Goal: Transaction & Acquisition: Register for event/course

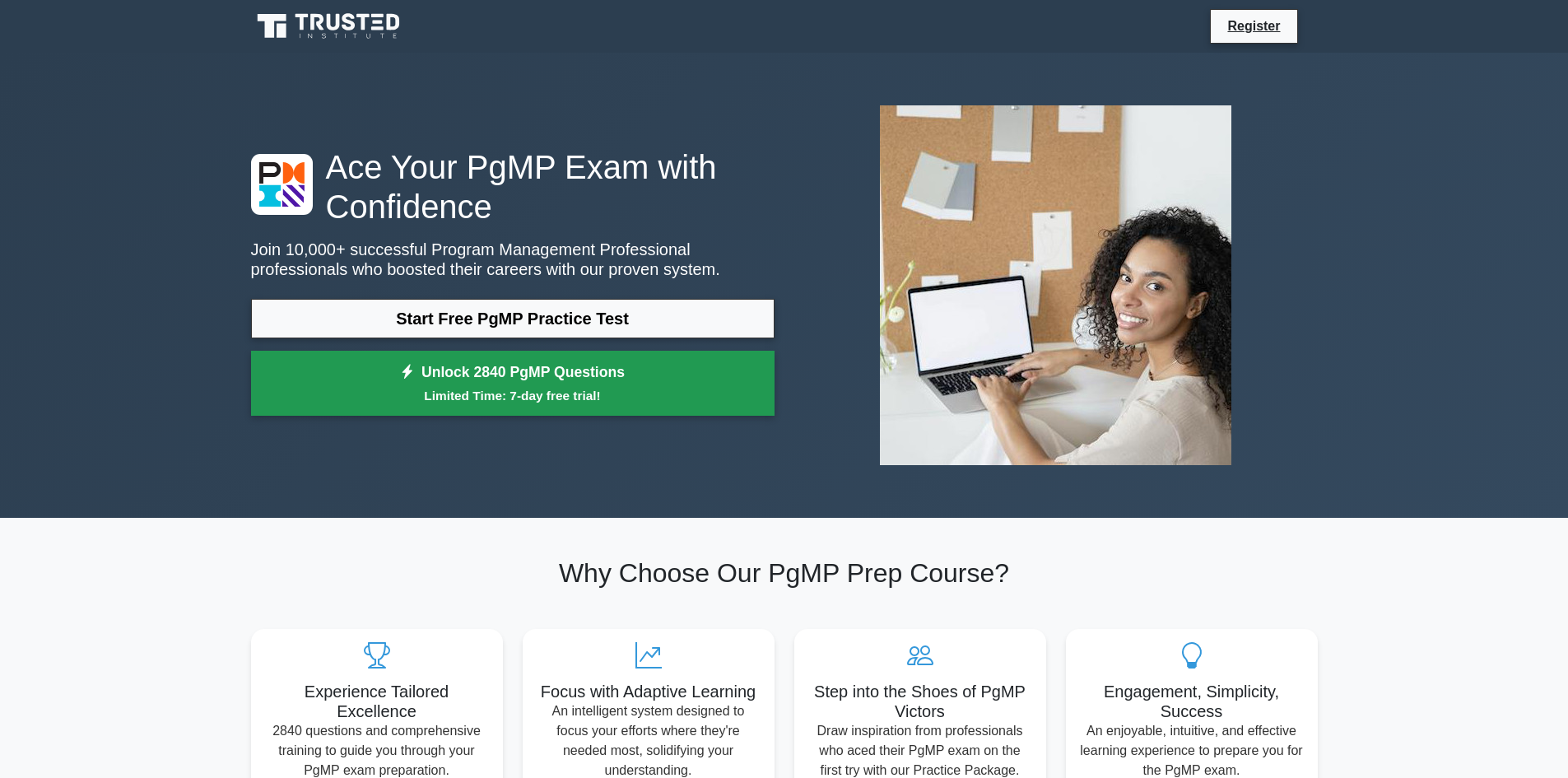
click at [550, 380] on link "Unlock 2840 PgMP Questions Limited Time: 7-day free trial!" at bounding box center [513, 384] width 524 height 66
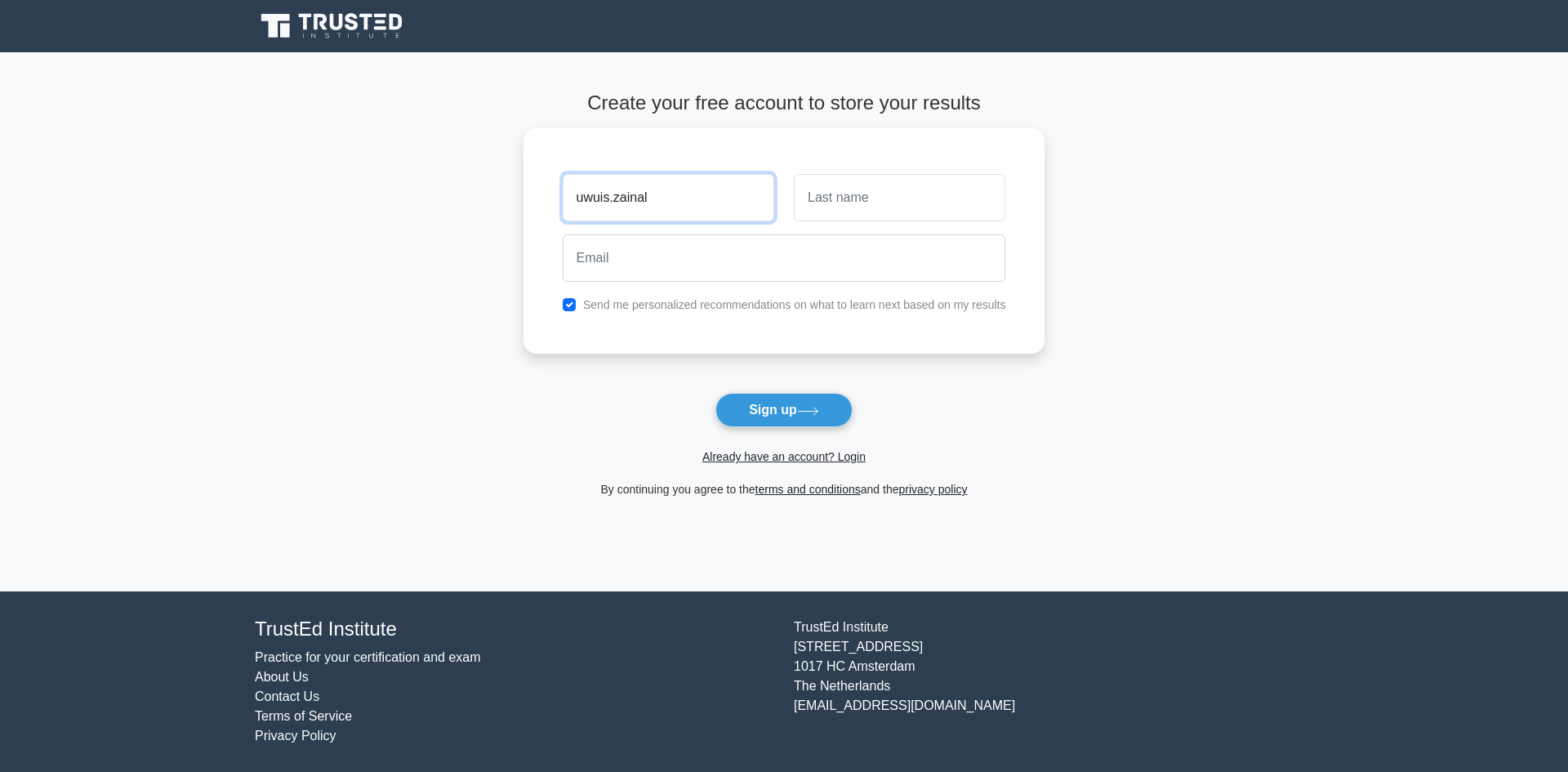
drag, startPoint x: 657, startPoint y: 187, endPoint x: 516, endPoint y: 163, distance: 143.0
click at [516, 163] on main "Create your free account to store your results uwuis.zainal Send me personalize…" at bounding box center [784, 322] width 1568 height 539
type input "Uwuis"
type input "Zainal"
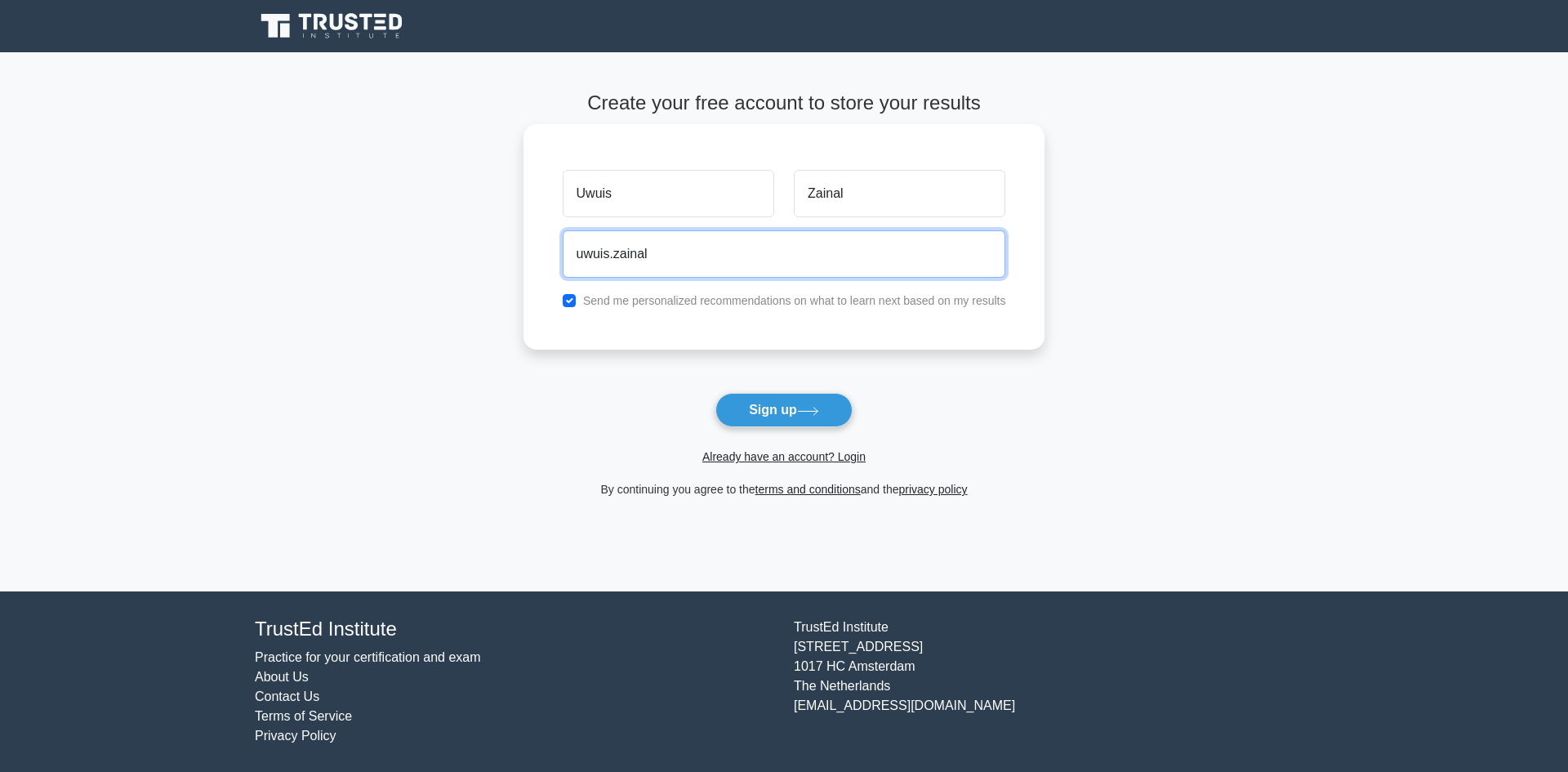
type input "[EMAIL_ADDRESS][DOMAIN_NAME]"
click at [575, 309] on div "Send me personalized recommendations on what to learn next based on my results" at bounding box center [785, 300] width 463 height 20
click at [569, 301] on input "checkbox" at bounding box center [569, 300] width 13 height 13
checkbox input "false"
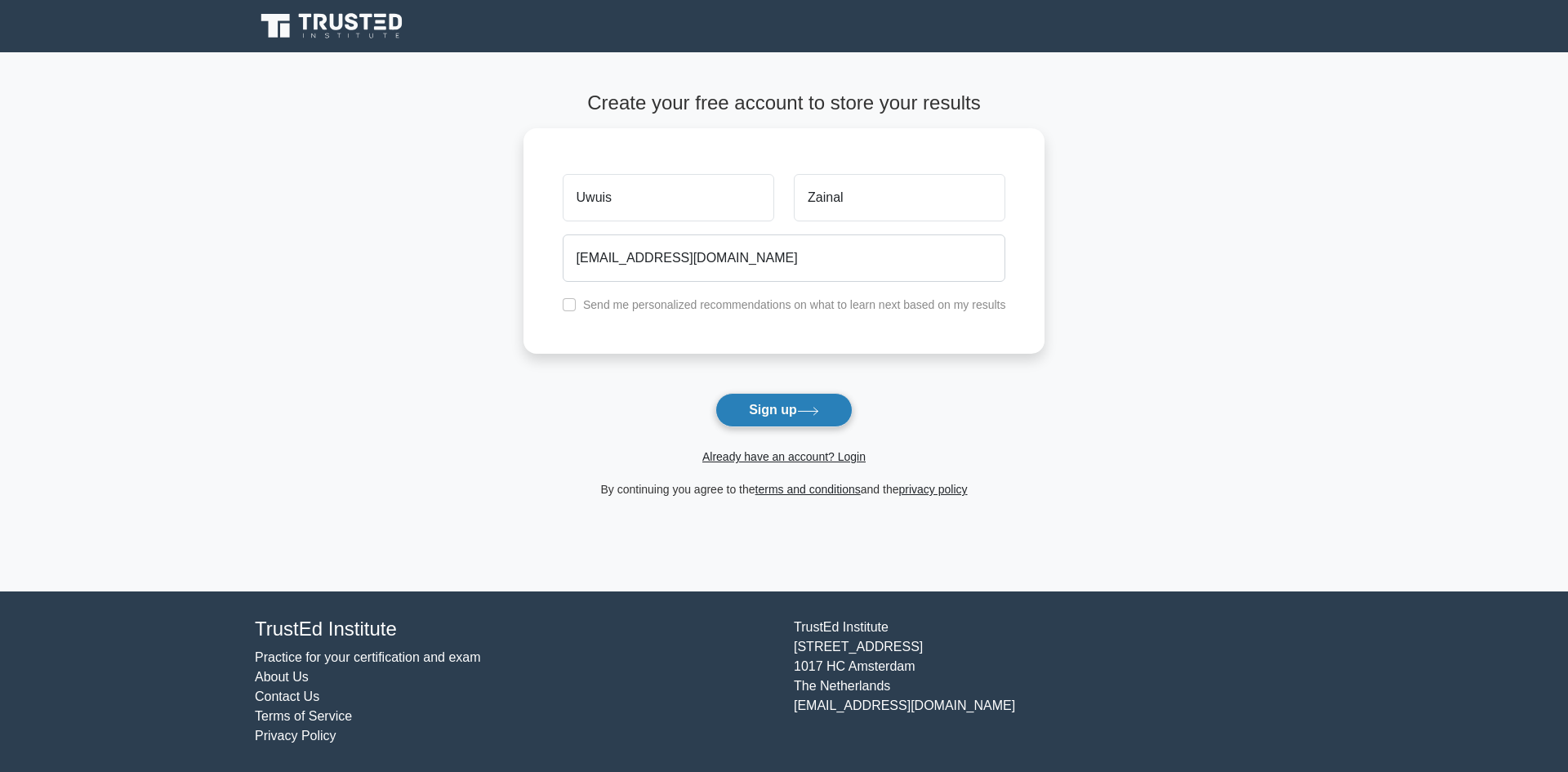
click at [769, 397] on button "Sign up" at bounding box center [784, 410] width 138 height 35
